Goal: Information Seeking & Learning: Check status

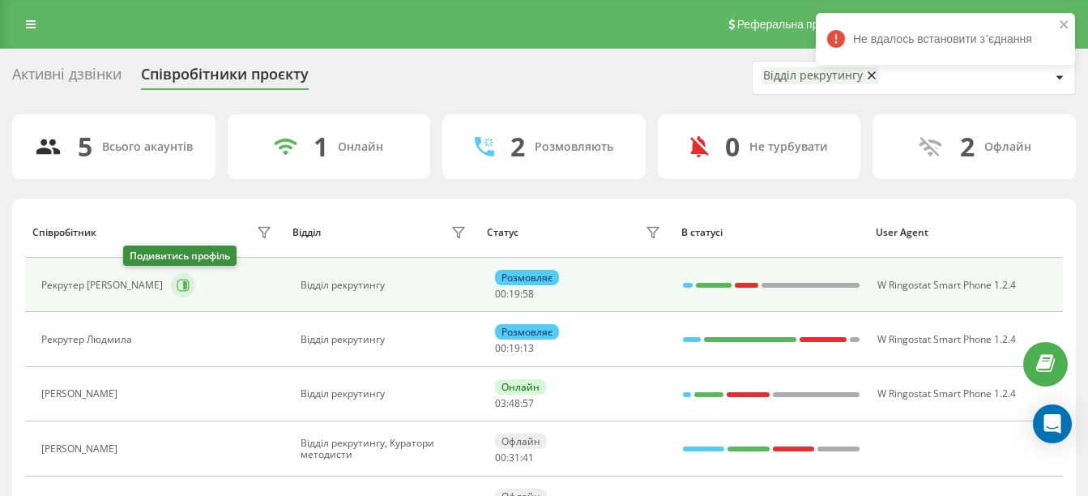
click at [171, 286] on button at bounding box center [183, 285] width 24 height 24
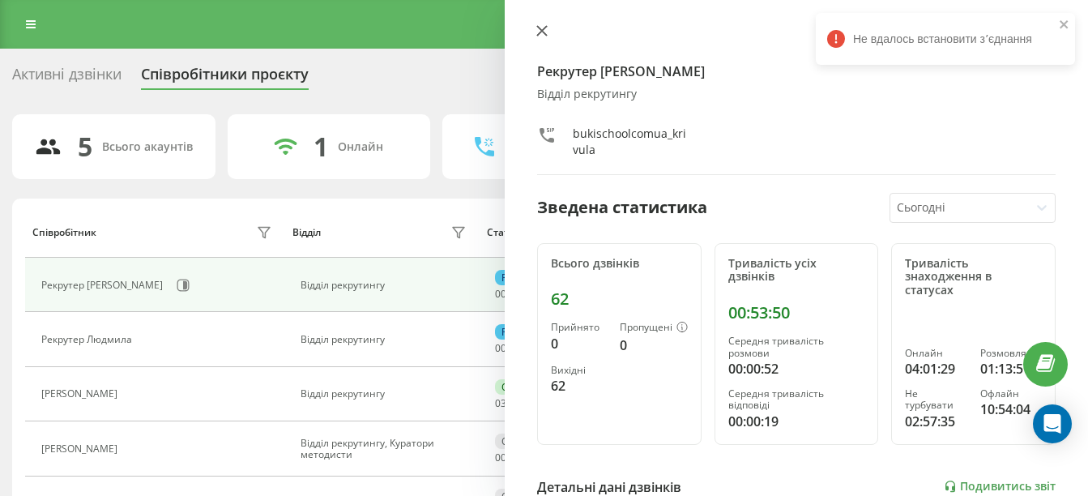
click at [545, 33] on icon at bounding box center [542, 31] width 10 height 10
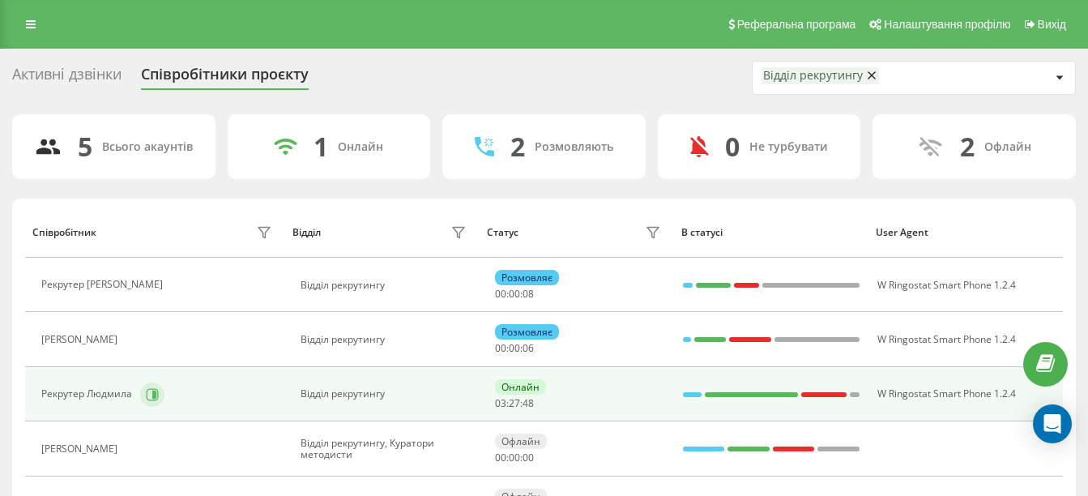
click at [147, 388] on icon at bounding box center [152, 394] width 13 height 13
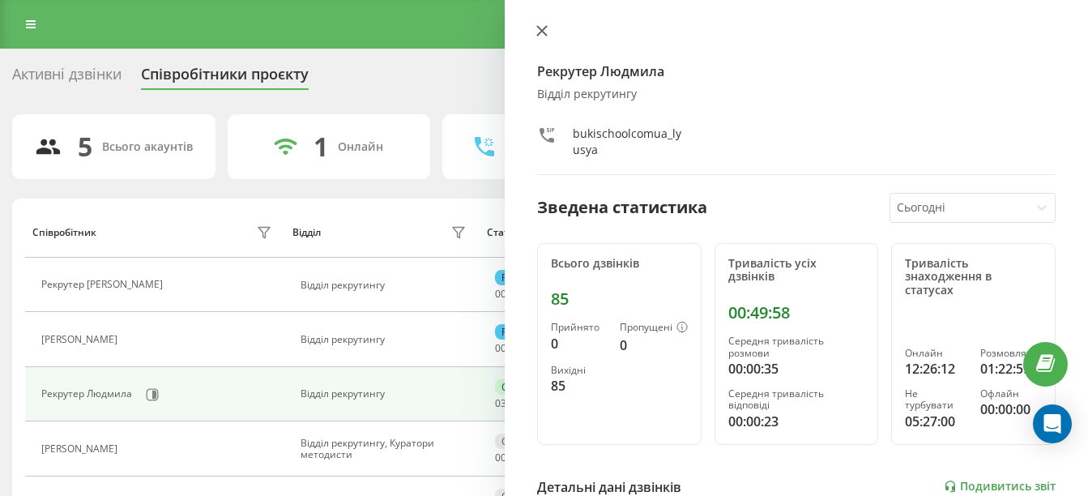
click at [540, 34] on icon at bounding box center [541, 30] width 11 height 11
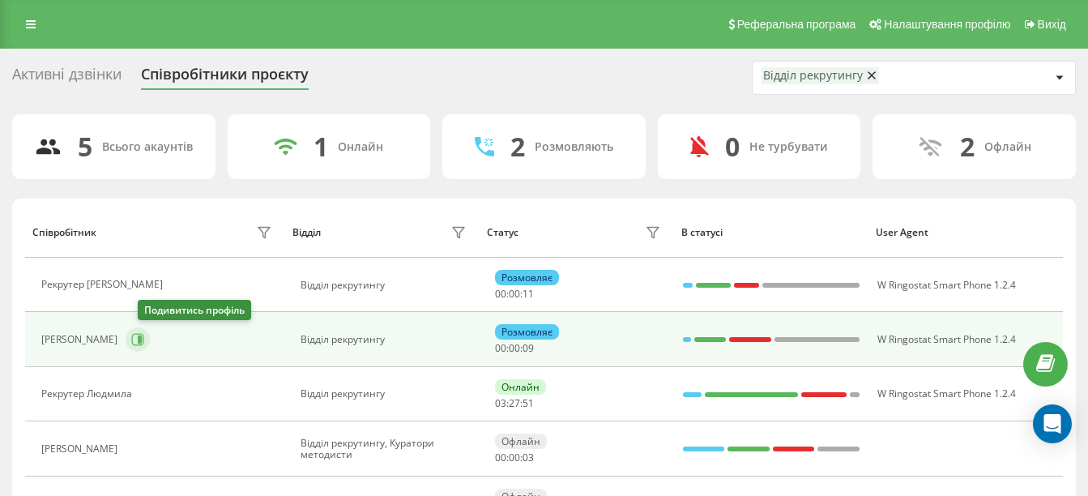
click at [144, 342] on icon at bounding box center [137, 339] width 13 height 13
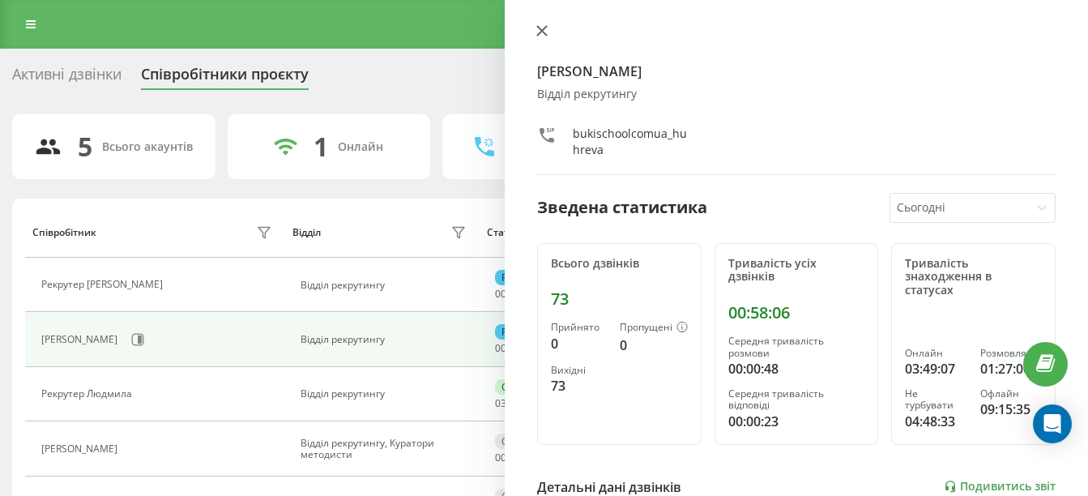
click at [544, 34] on icon at bounding box center [541, 30] width 11 height 11
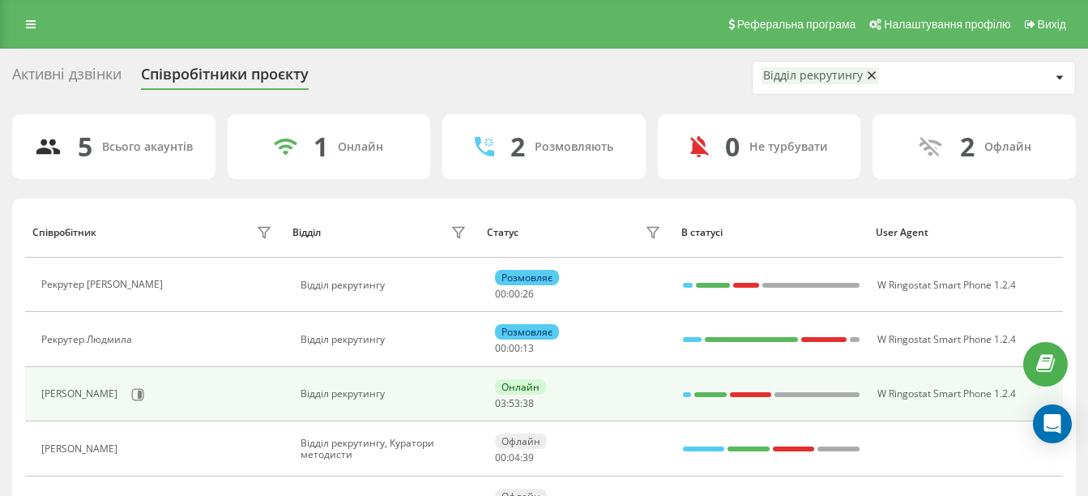
click at [149, 381] on div "[PERSON_NAME]" at bounding box center [158, 395] width 234 height 28
click at [144, 391] on icon at bounding box center [137, 394] width 13 height 13
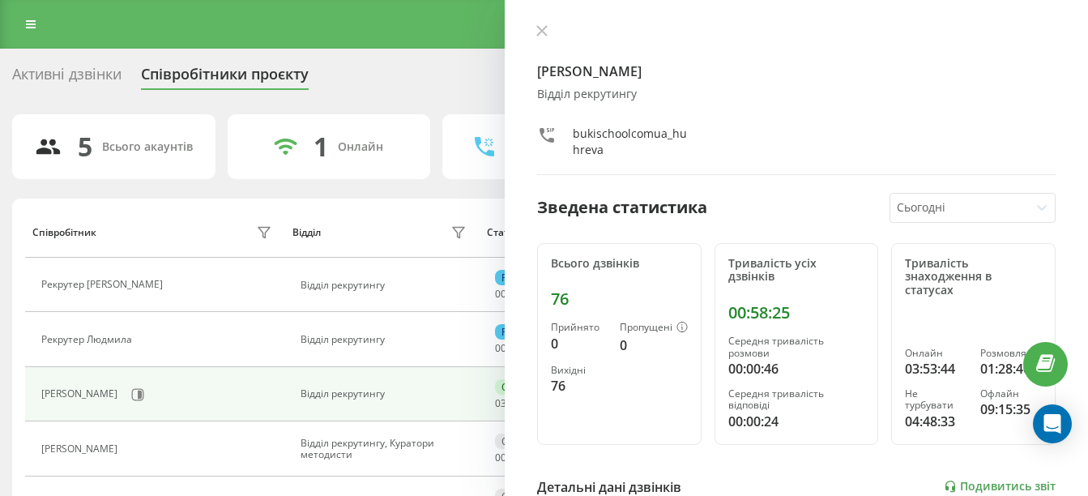
click at [546, 22] on div "Рекрутер [PERSON_NAME] Відділ рекрутингу bukischoolcomua_huhreva Зведена статис…" at bounding box center [796, 248] width 583 height 496
click at [549, 28] on button at bounding box center [542, 31] width 21 height 15
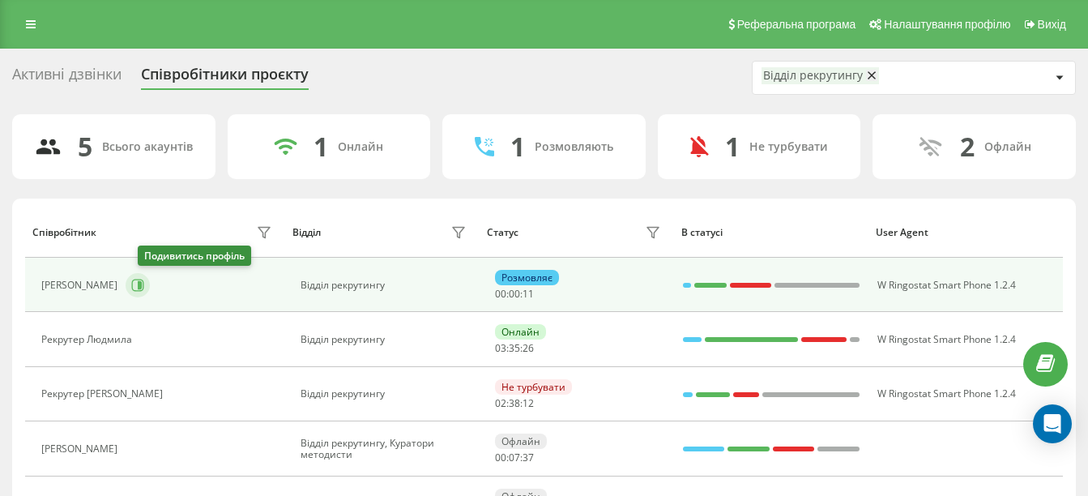
click at [144, 288] on icon at bounding box center [138, 285] width 12 height 12
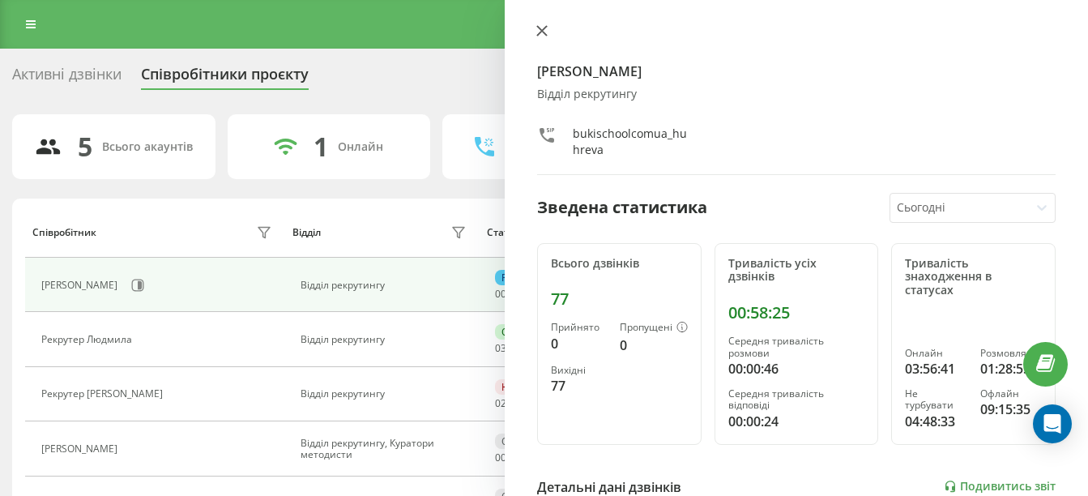
click at [539, 25] on icon at bounding box center [541, 30] width 11 height 11
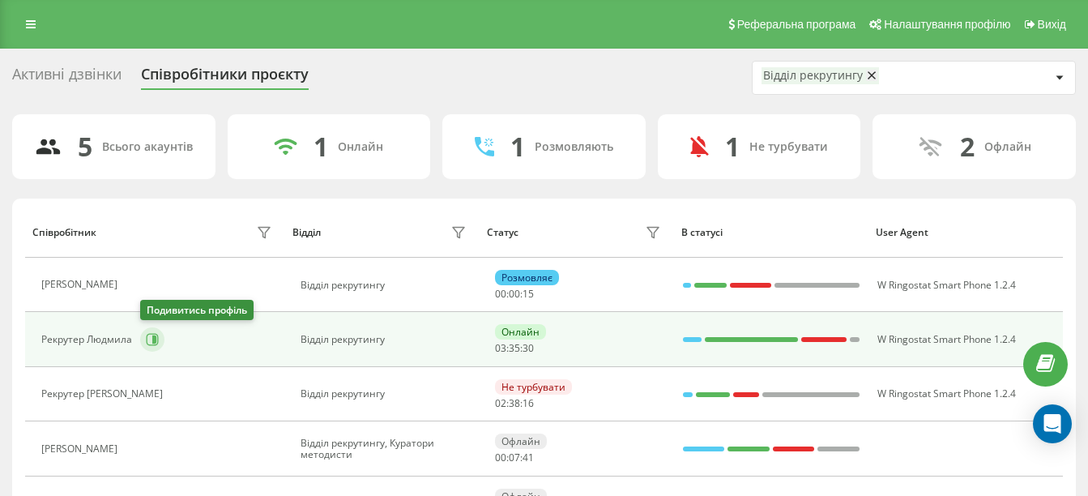
click at [153, 334] on icon at bounding box center [153, 340] width 12 height 12
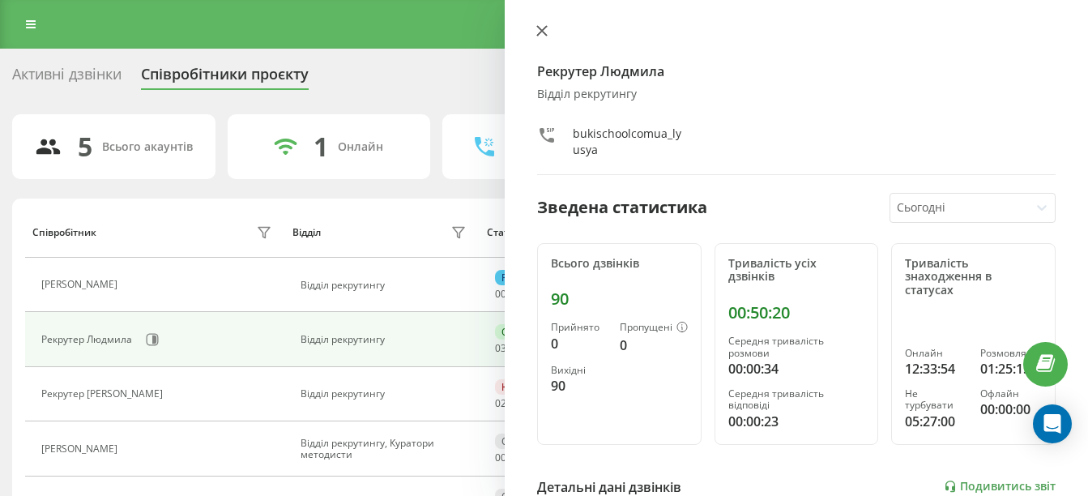
click at [541, 28] on icon at bounding box center [541, 30] width 11 height 11
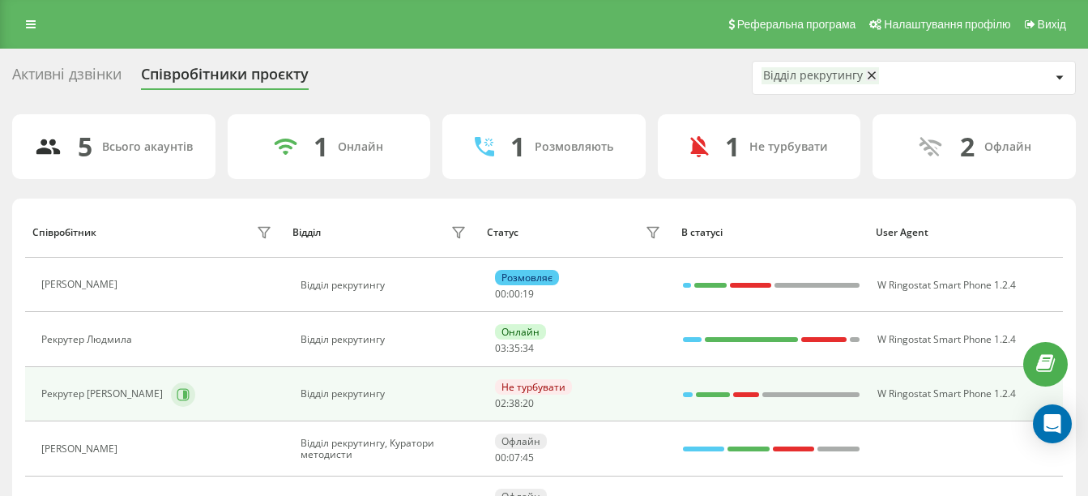
click at [171, 403] on button at bounding box center [183, 394] width 24 height 24
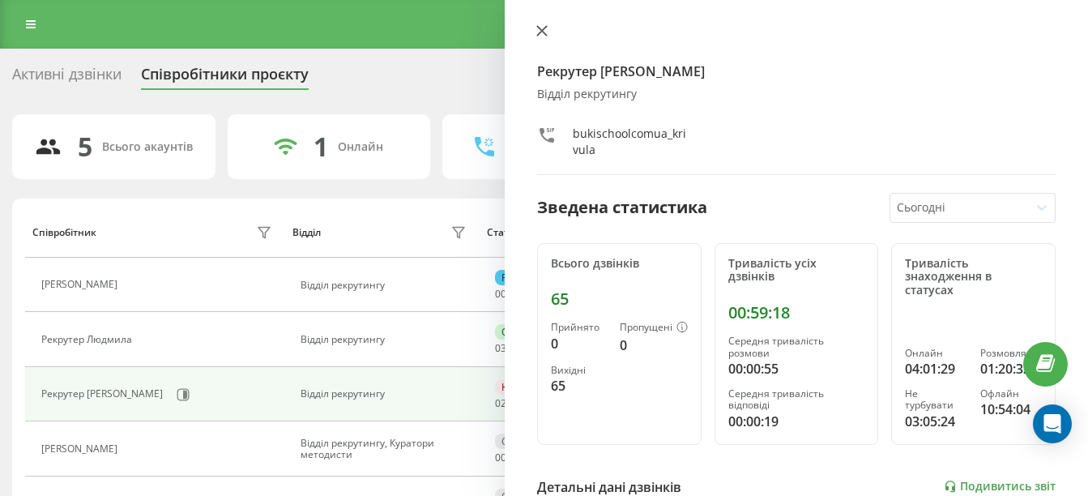
click at [548, 27] on button at bounding box center [542, 31] width 21 height 15
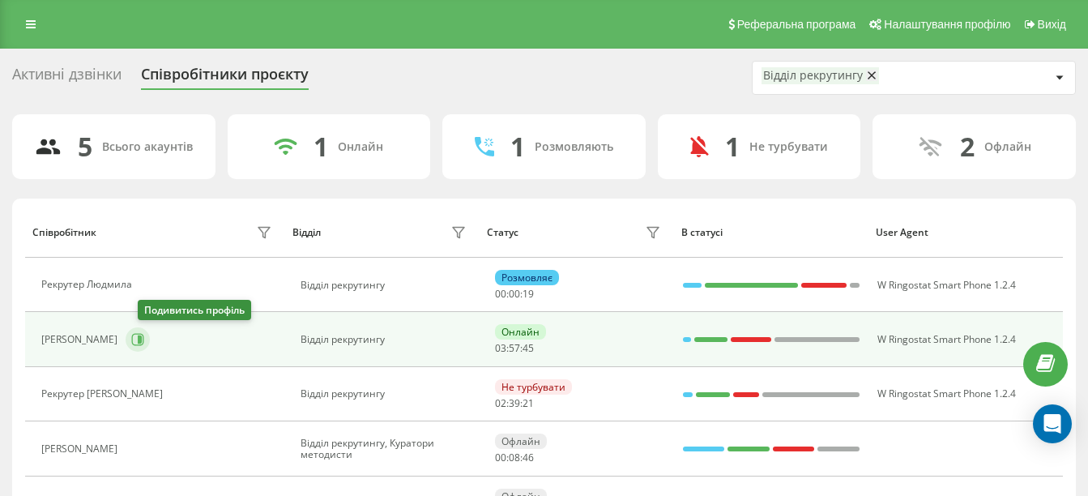
click at [144, 344] on icon at bounding box center [137, 339] width 13 height 13
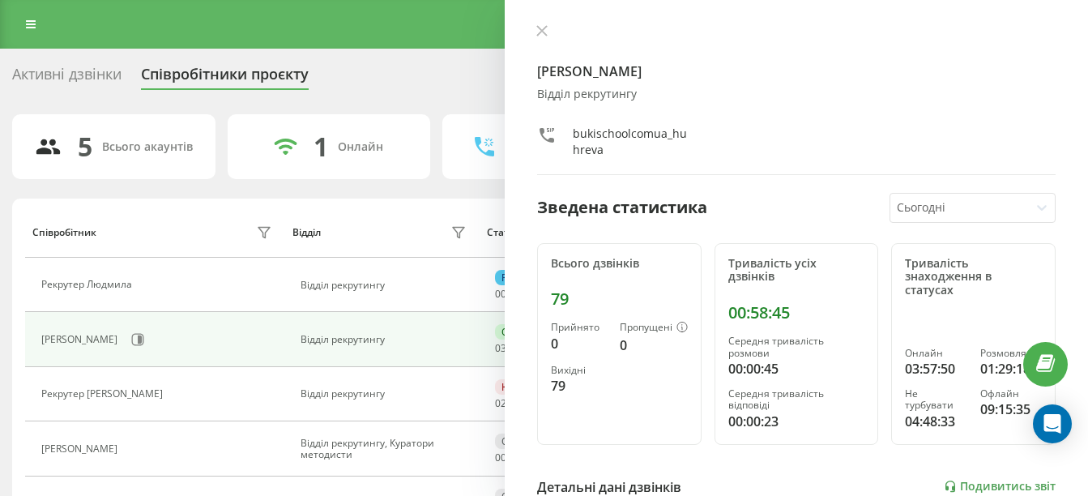
click at [540, 23] on div "Рекрутер [PERSON_NAME] Відділ рекрутингу bukischoolcomua_huhreva Зведена статис…" at bounding box center [796, 248] width 583 height 496
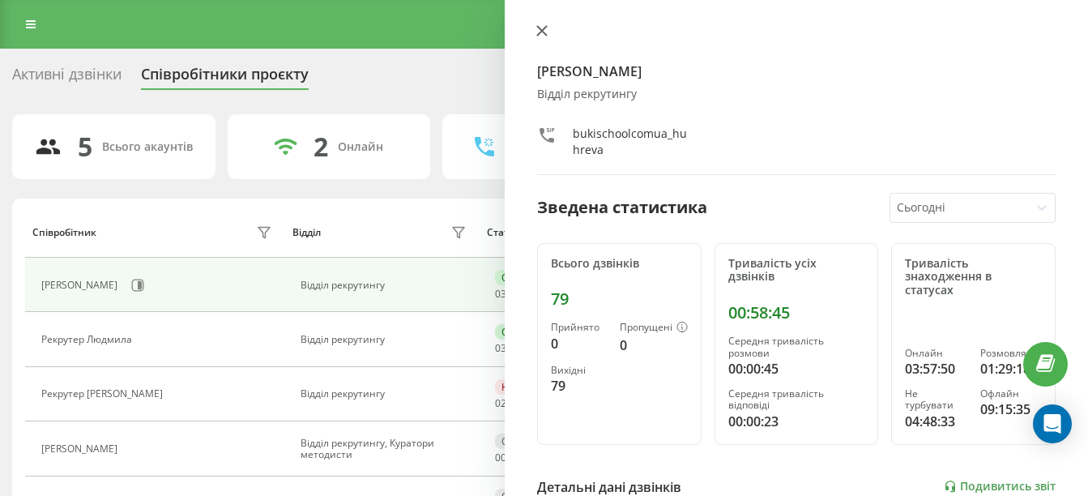
click at [545, 28] on icon at bounding box center [542, 31] width 10 height 10
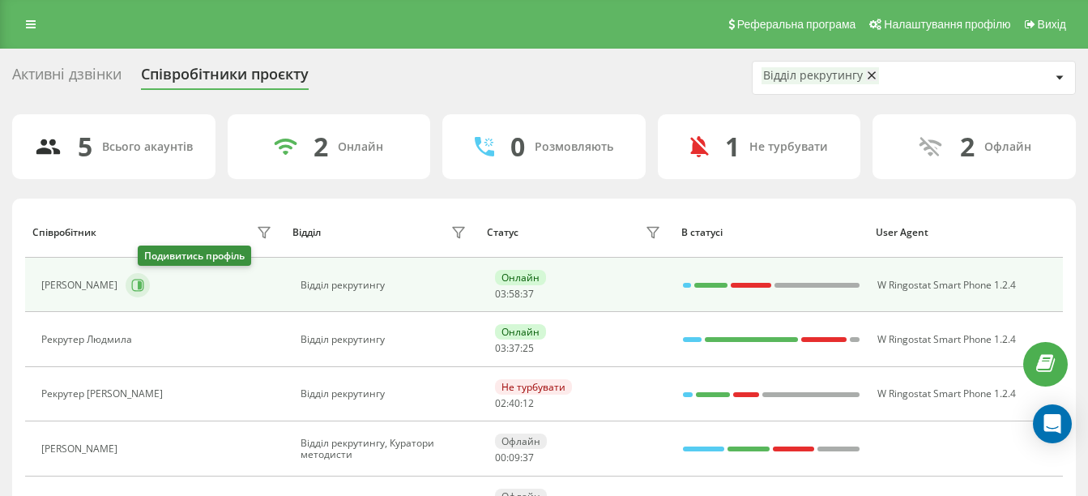
click at [144, 293] on button at bounding box center [138, 285] width 24 height 24
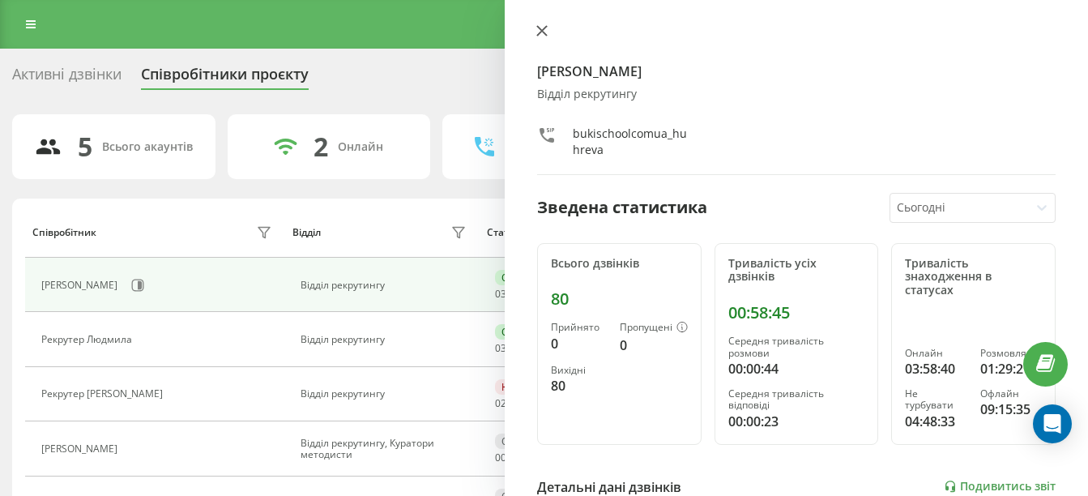
click at [542, 32] on icon at bounding box center [542, 31] width 10 height 10
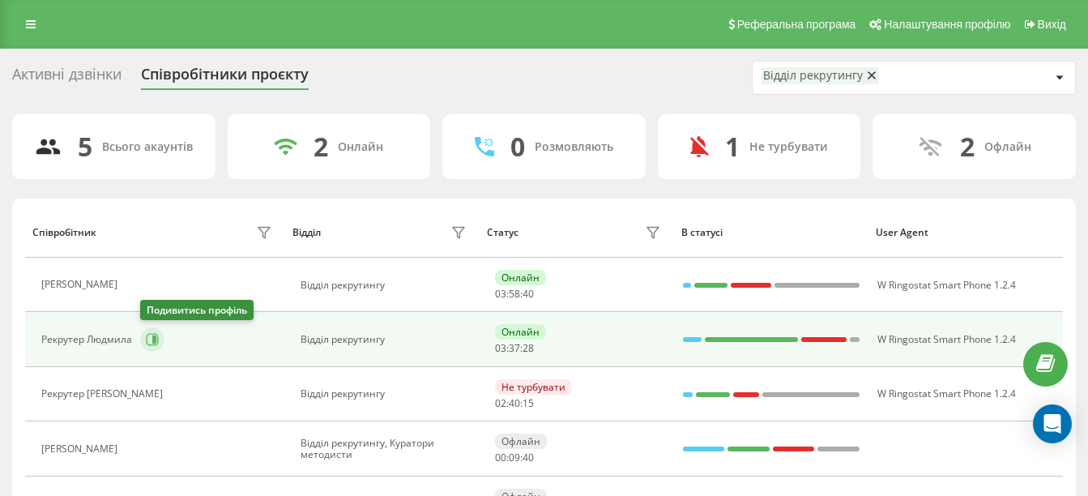
click at [155, 340] on icon at bounding box center [154, 339] width 4 height 8
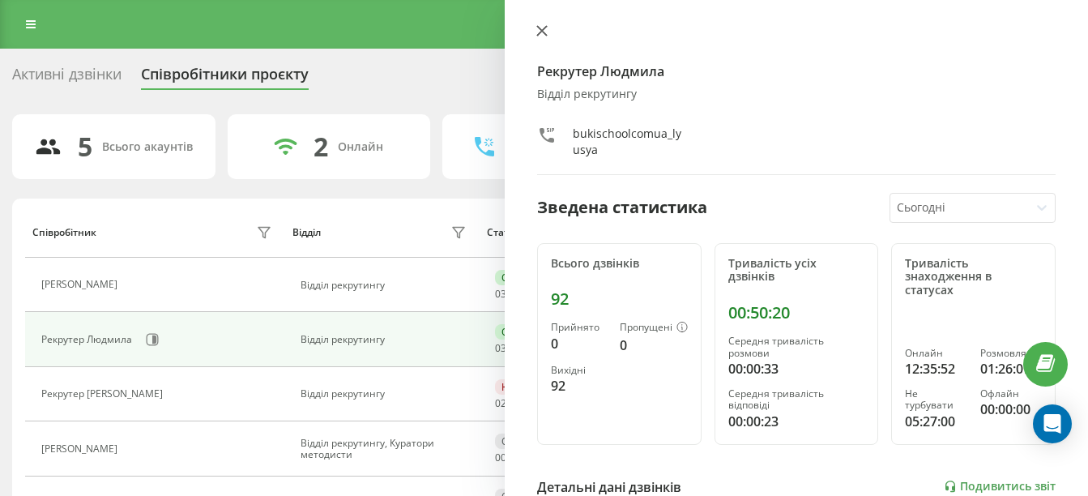
click at [547, 24] on button at bounding box center [542, 31] width 21 height 15
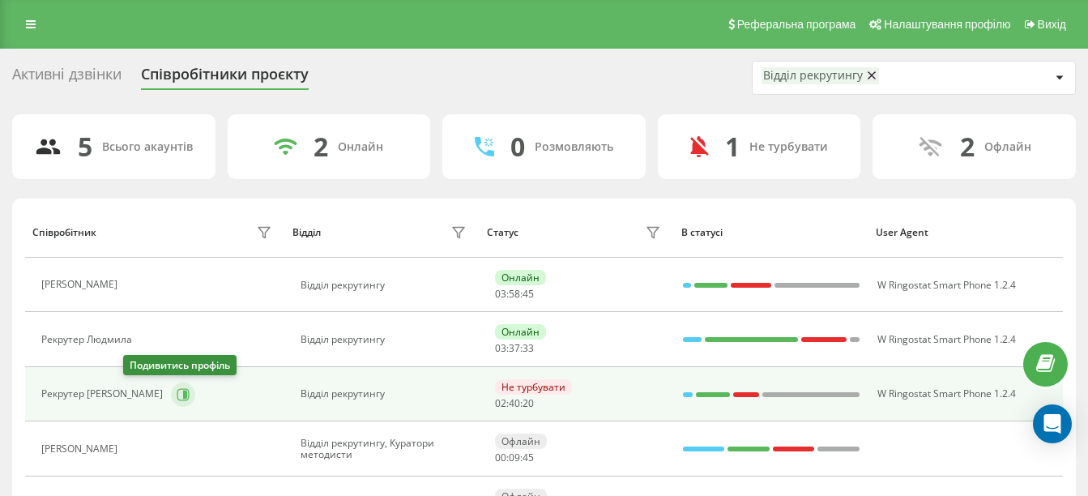
click at [171, 386] on button at bounding box center [183, 394] width 24 height 24
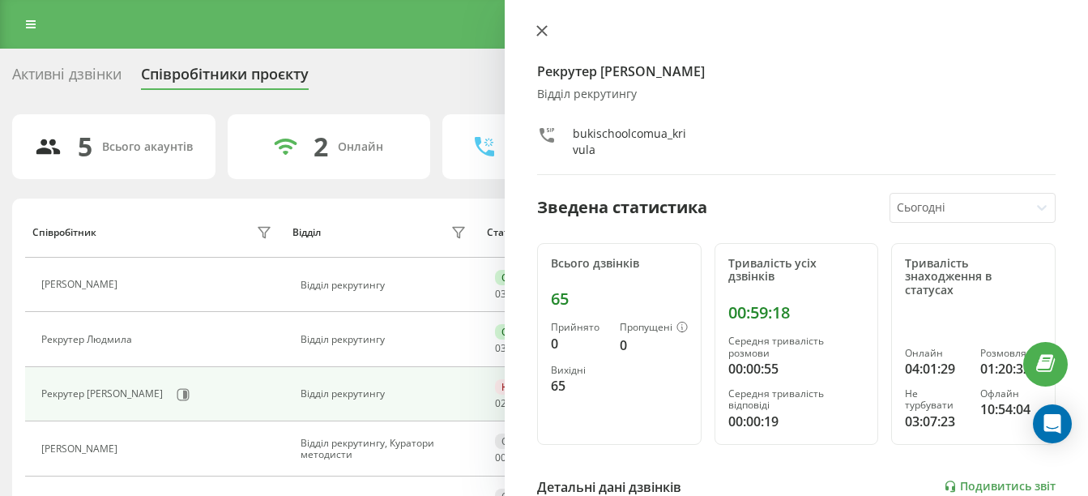
click at [536, 36] on button at bounding box center [542, 31] width 21 height 15
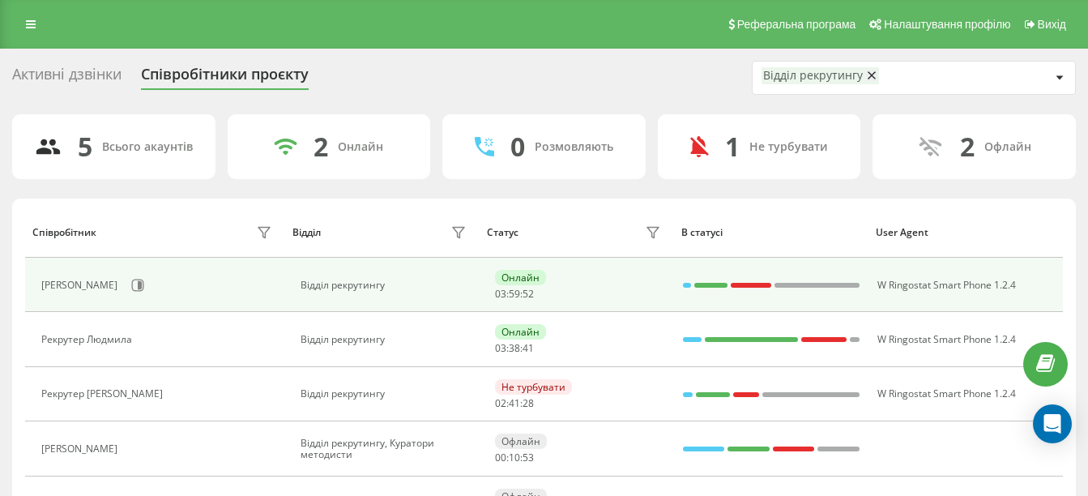
click at [122, 288] on div "[PERSON_NAME]" at bounding box center [81, 285] width 80 height 11
click at [135, 288] on div "[PERSON_NAME]" at bounding box center [158, 285] width 234 height 28
click at [150, 293] on button at bounding box center [138, 285] width 24 height 24
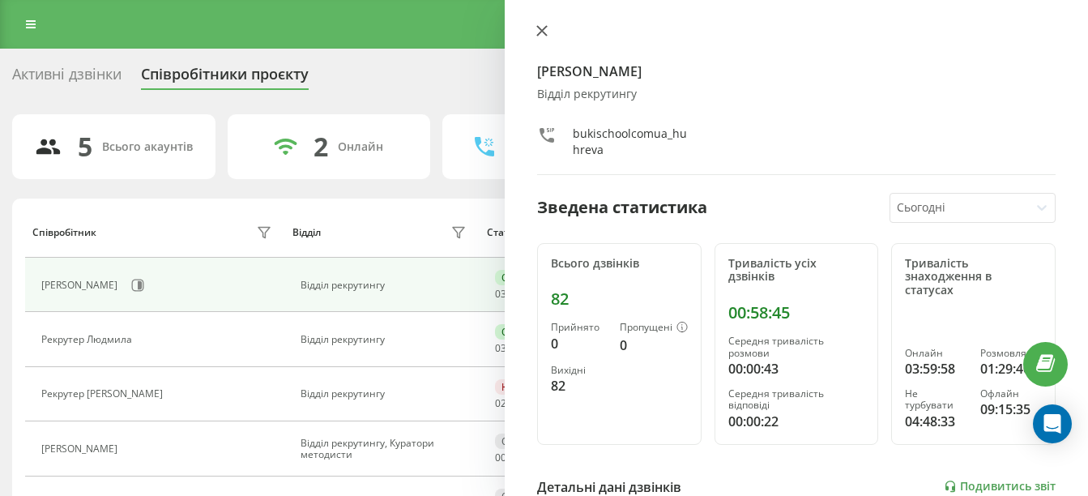
click at [540, 30] on icon at bounding box center [541, 30] width 11 height 11
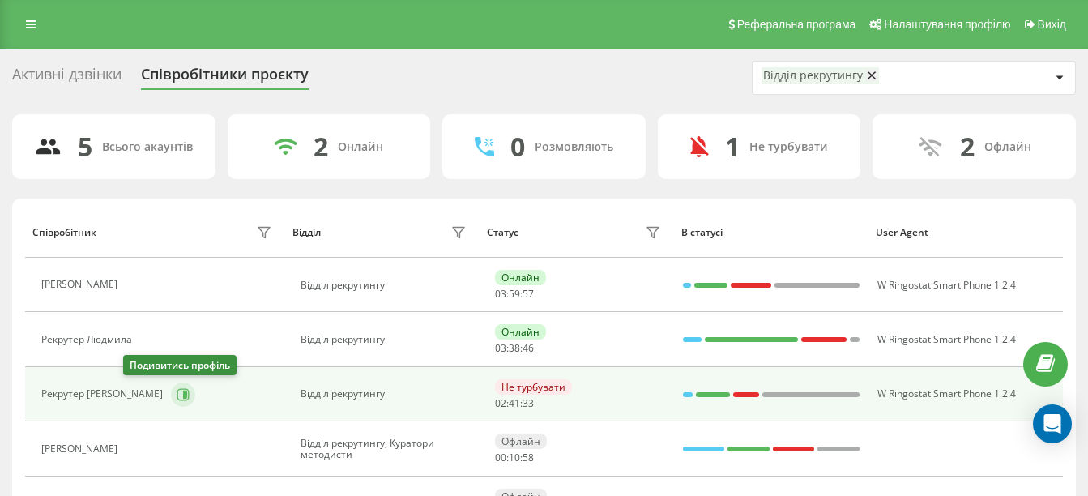
click at [177, 388] on icon at bounding box center [183, 394] width 13 height 13
